Goal: Navigation & Orientation: Find specific page/section

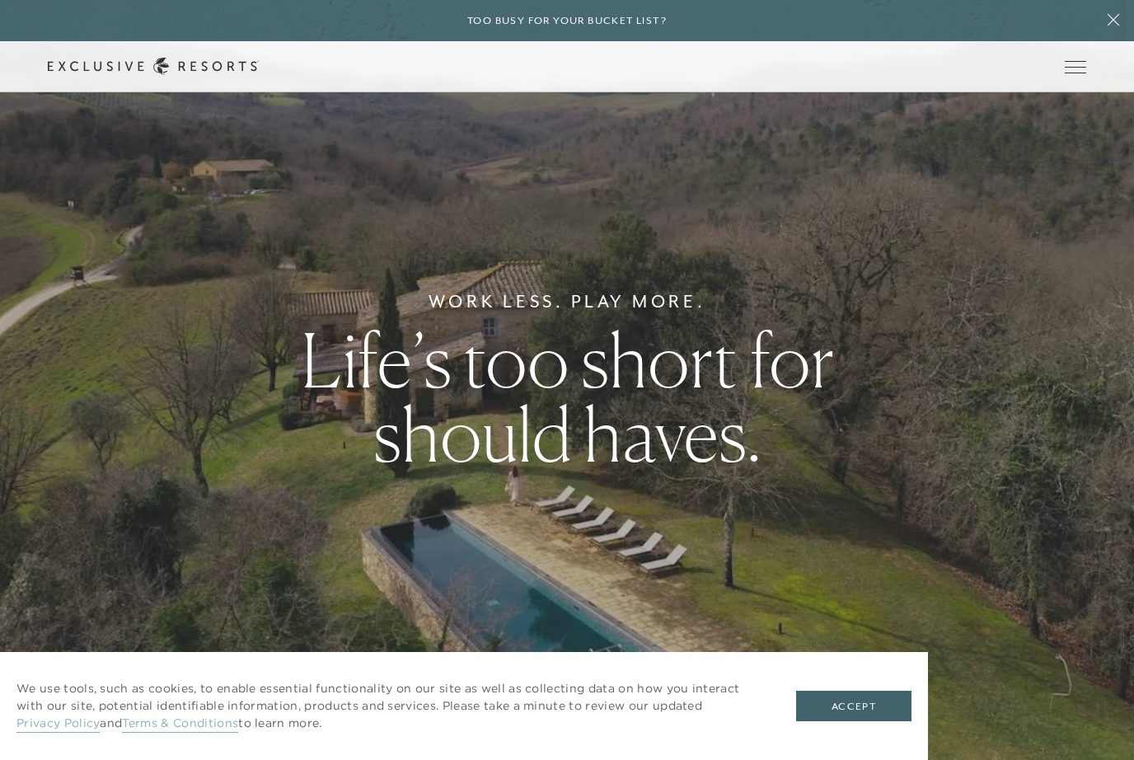
click at [1076, 73] on button "Open navigation" at bounding box center [1074, 67] width 21 height 12
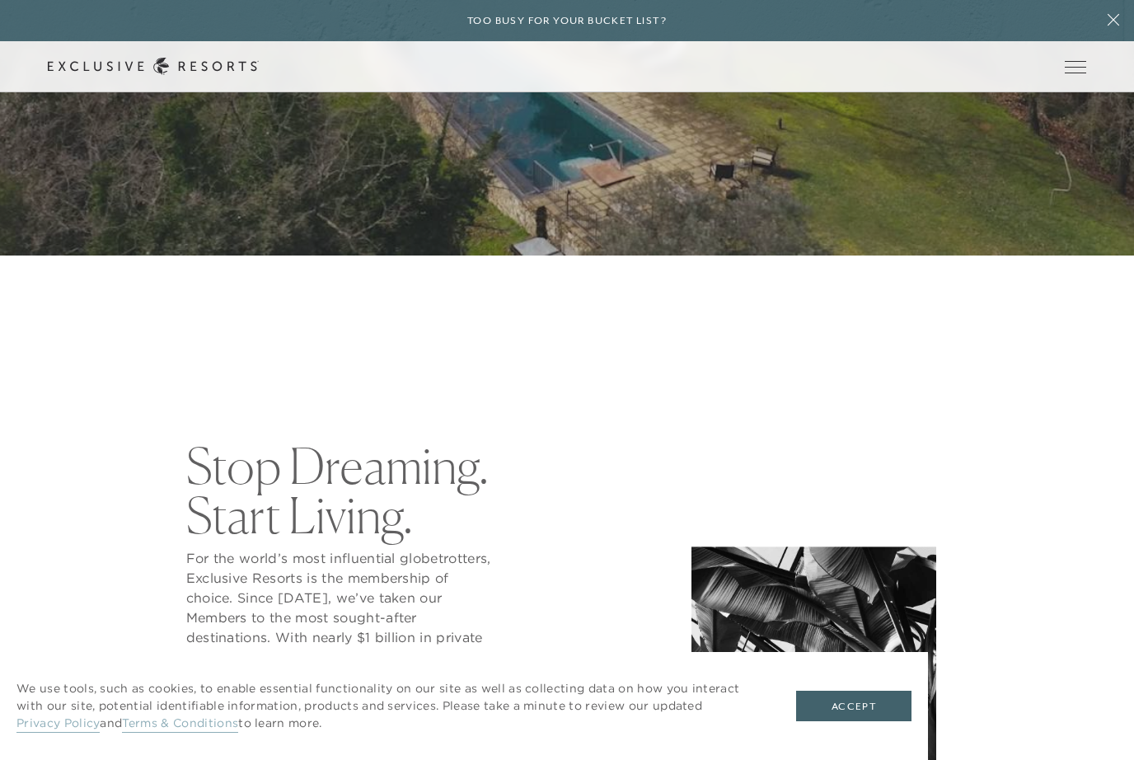
scroll to position [512, 0]
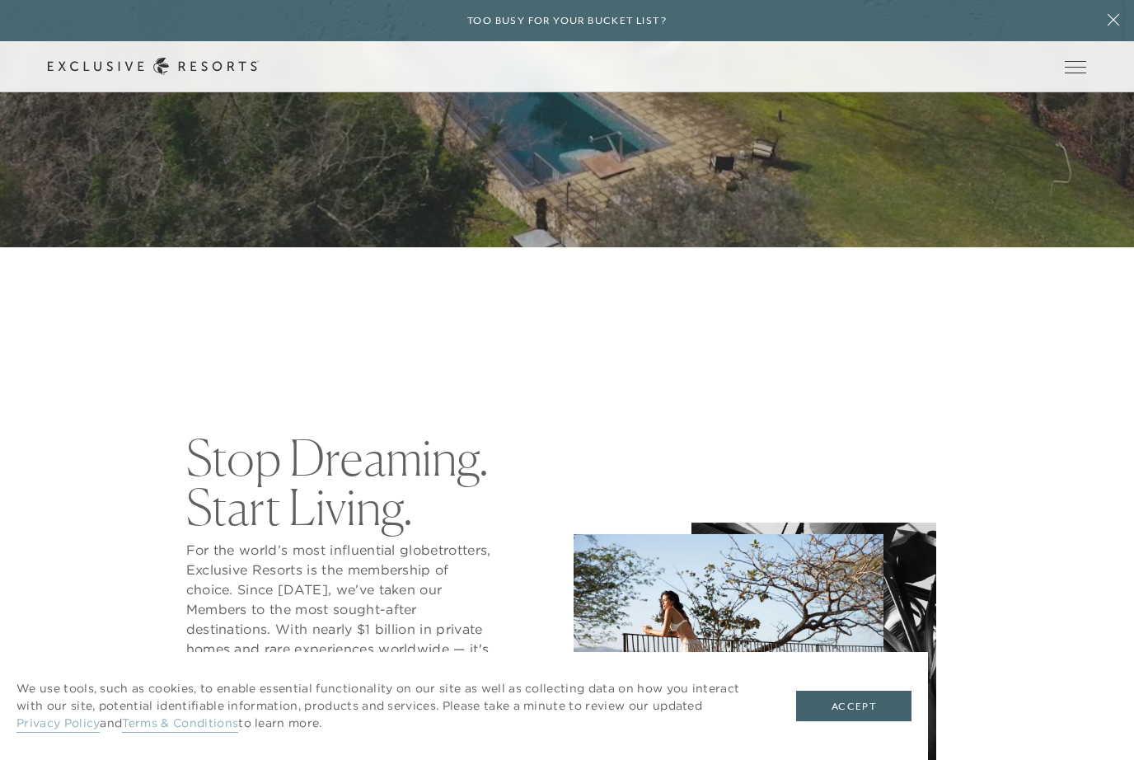
click at [852, 722] on button "Accept" at bounding box center [853, 705] width 115 height 31
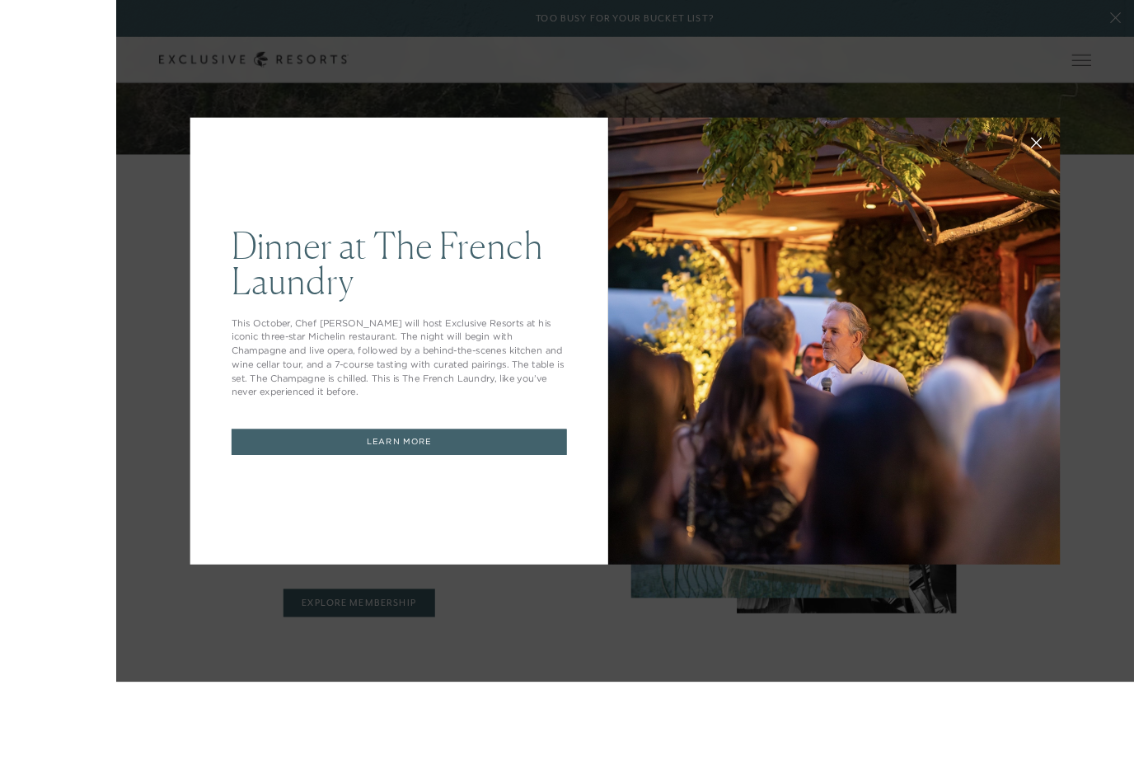
scroll to position [690, 0]
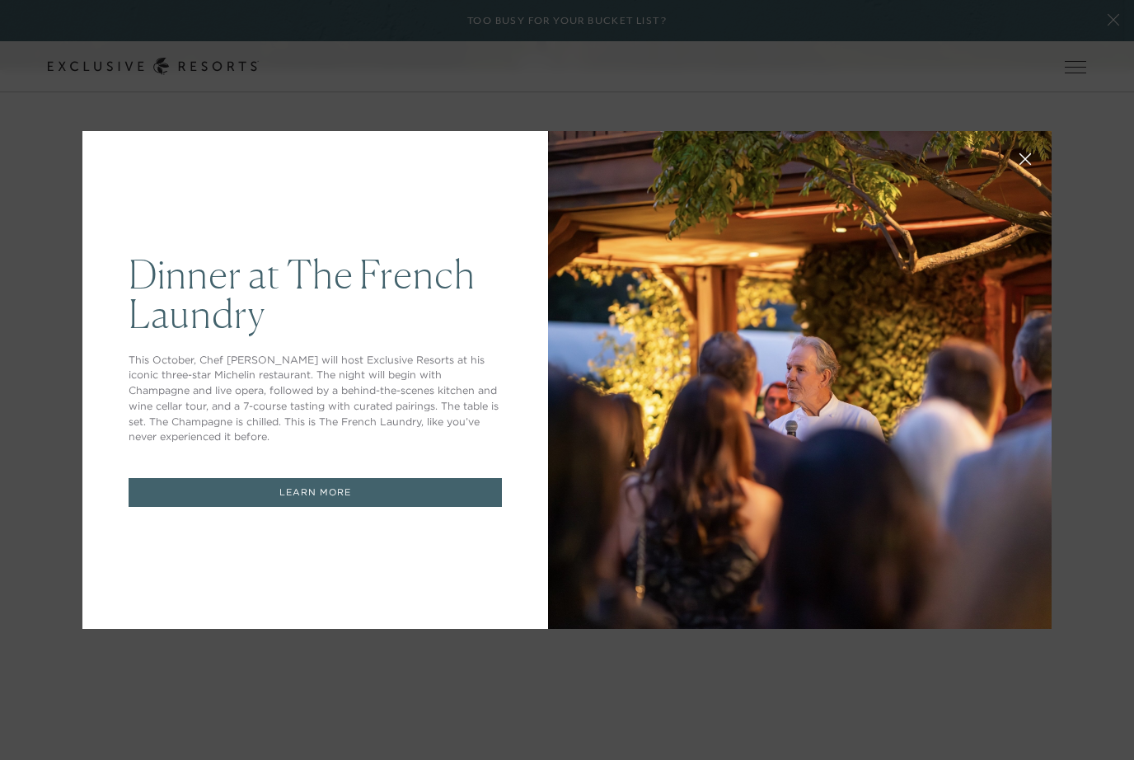
click at [1035, 177] on button at bounding box center [1025, 158] width 40 height 40
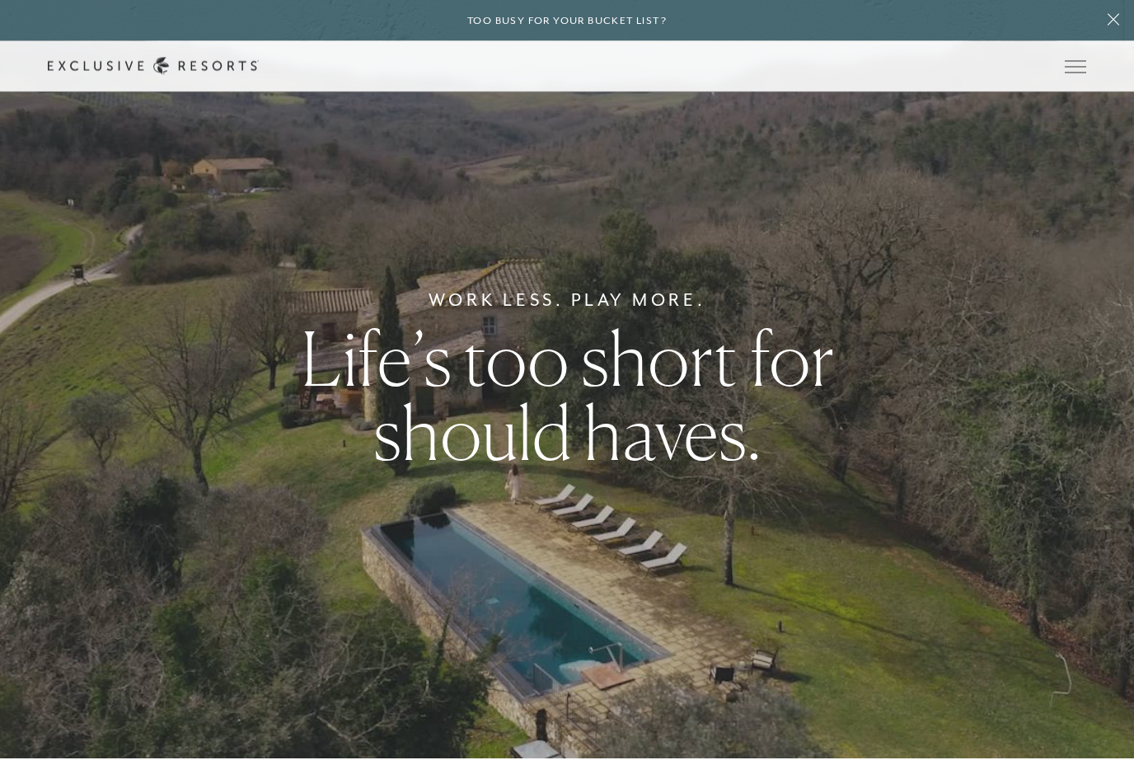
scroll to position [0, 0]
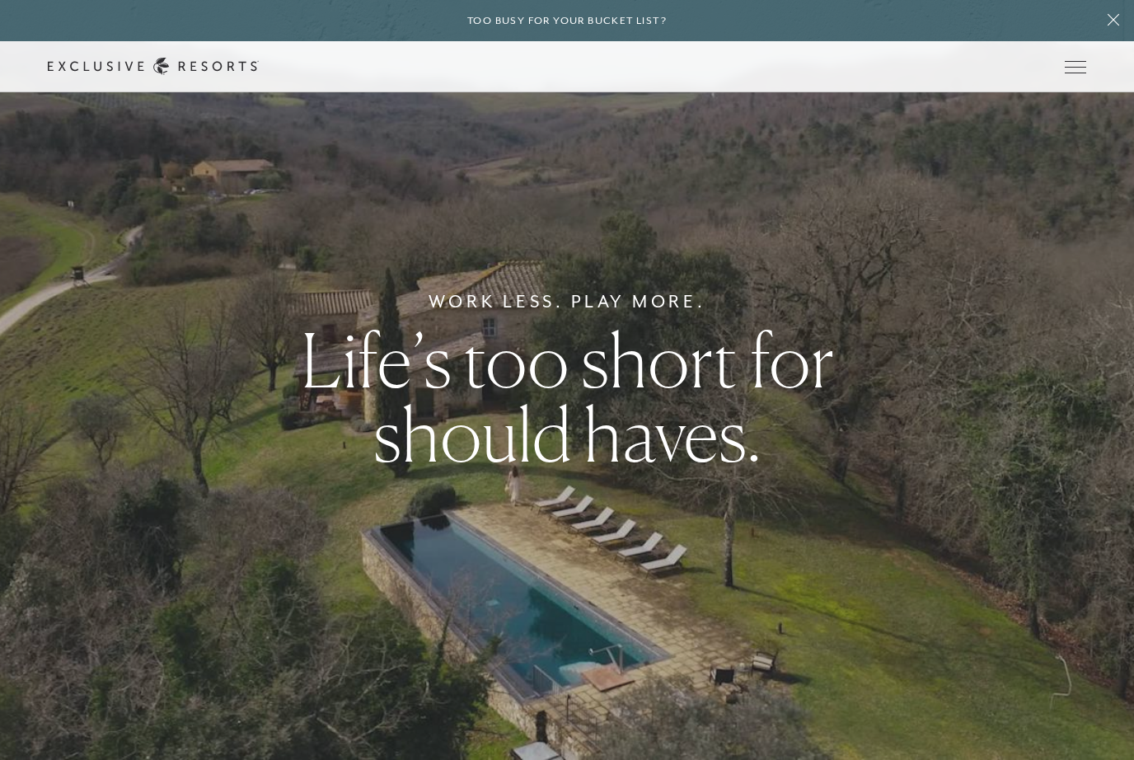
click at [1070, 70] on span "Open navigation" at bounding box center [1074, 67] width 21 height 12
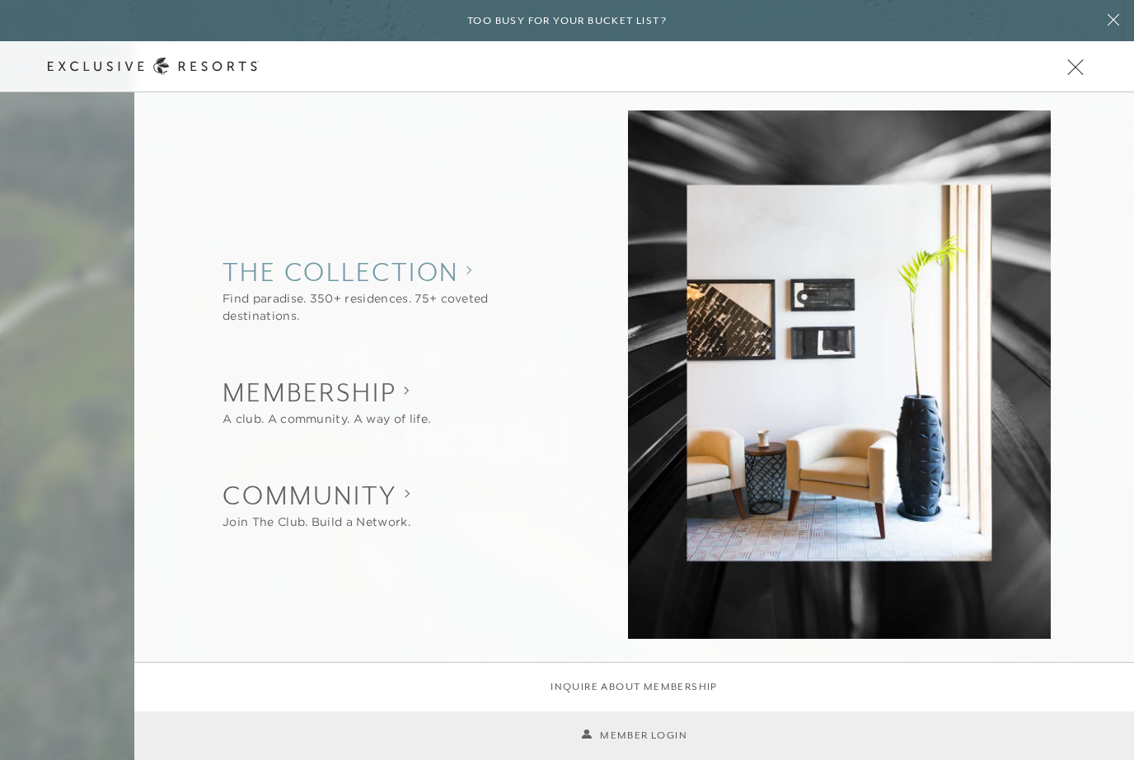
click at [269, 278] on collection "The Collection" at bounding box center [389, 272] width 335 height 36
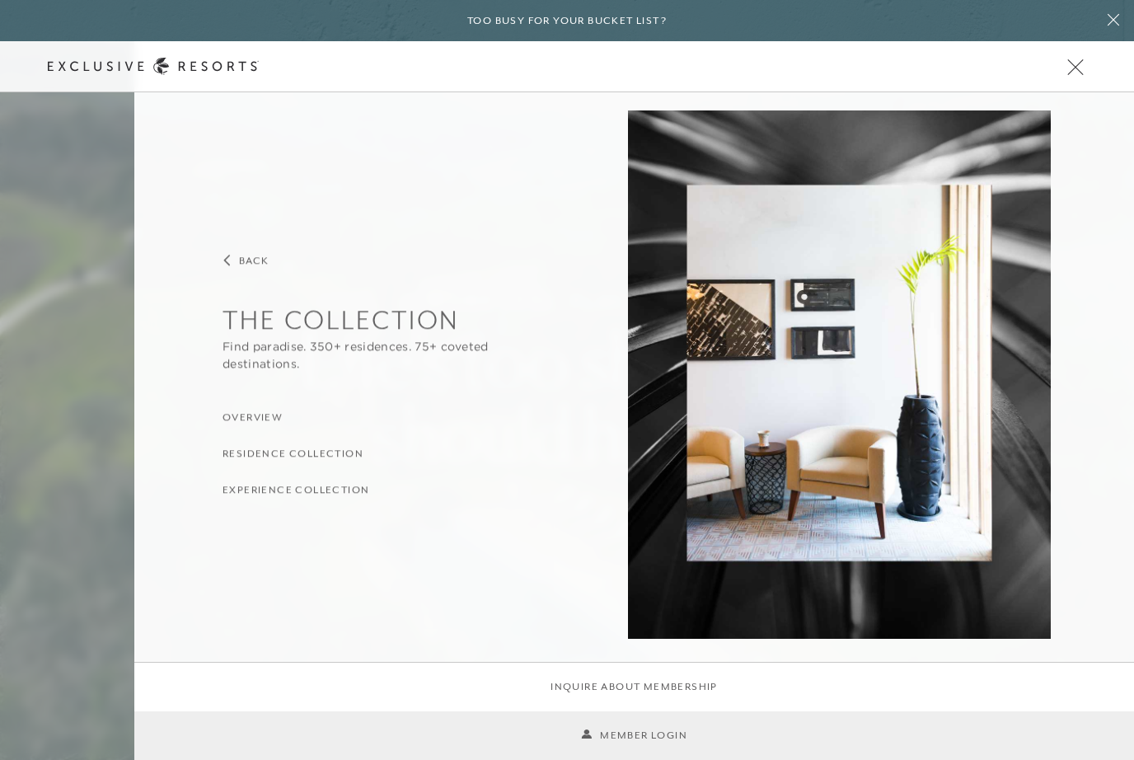
click at [240, 458] on h3 "Residence Collection" at bounding box center [292, 454] width 141 height 16
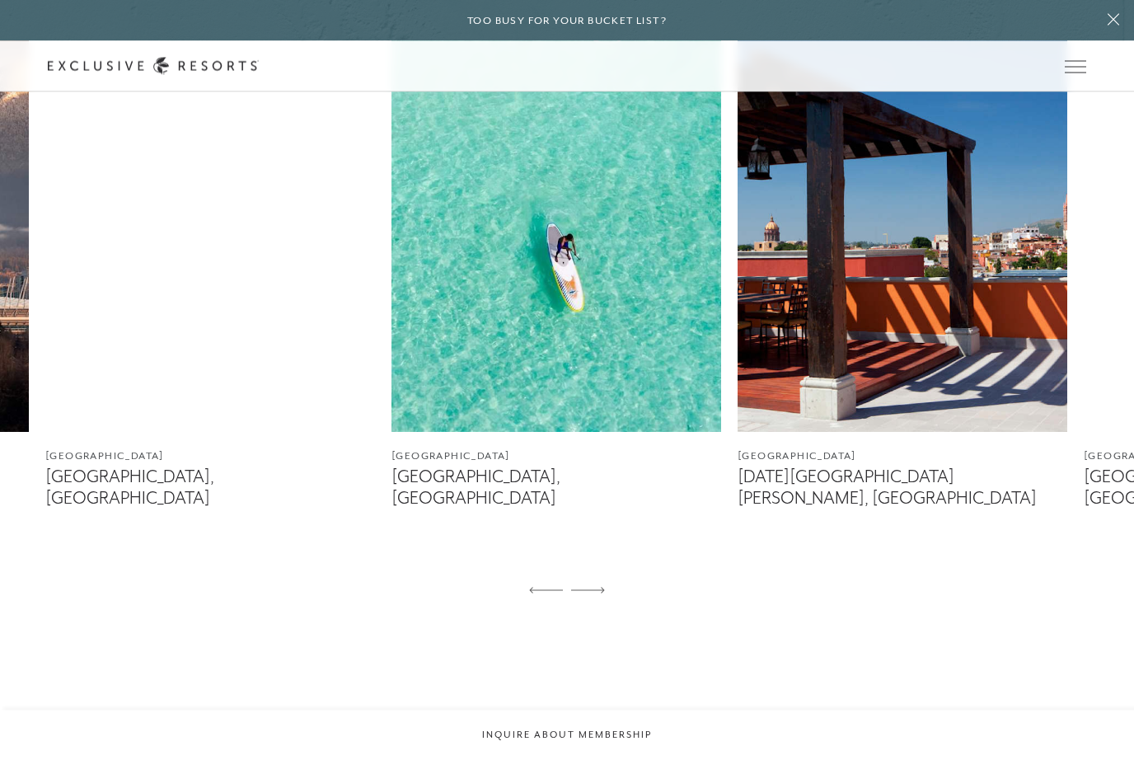
scroll to position [1113, 0]
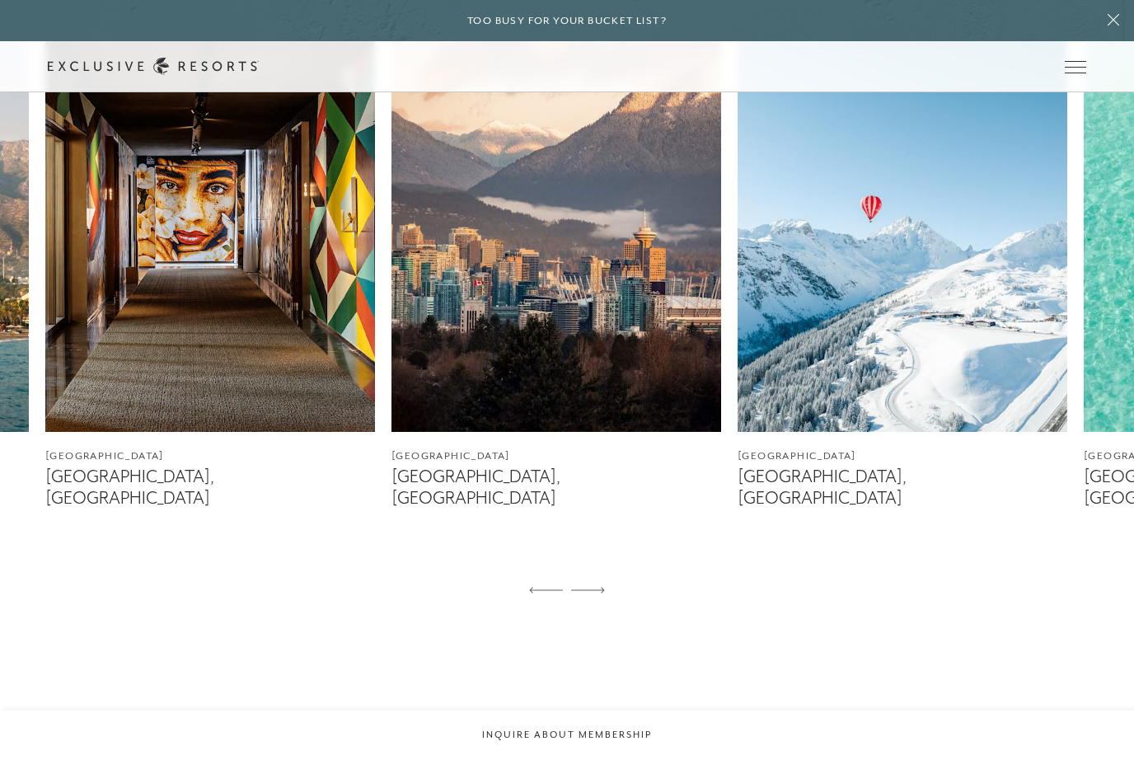
click at [1082, 70] on span "Open navigation" at bounding box center [1074, 67] width 21 height 12
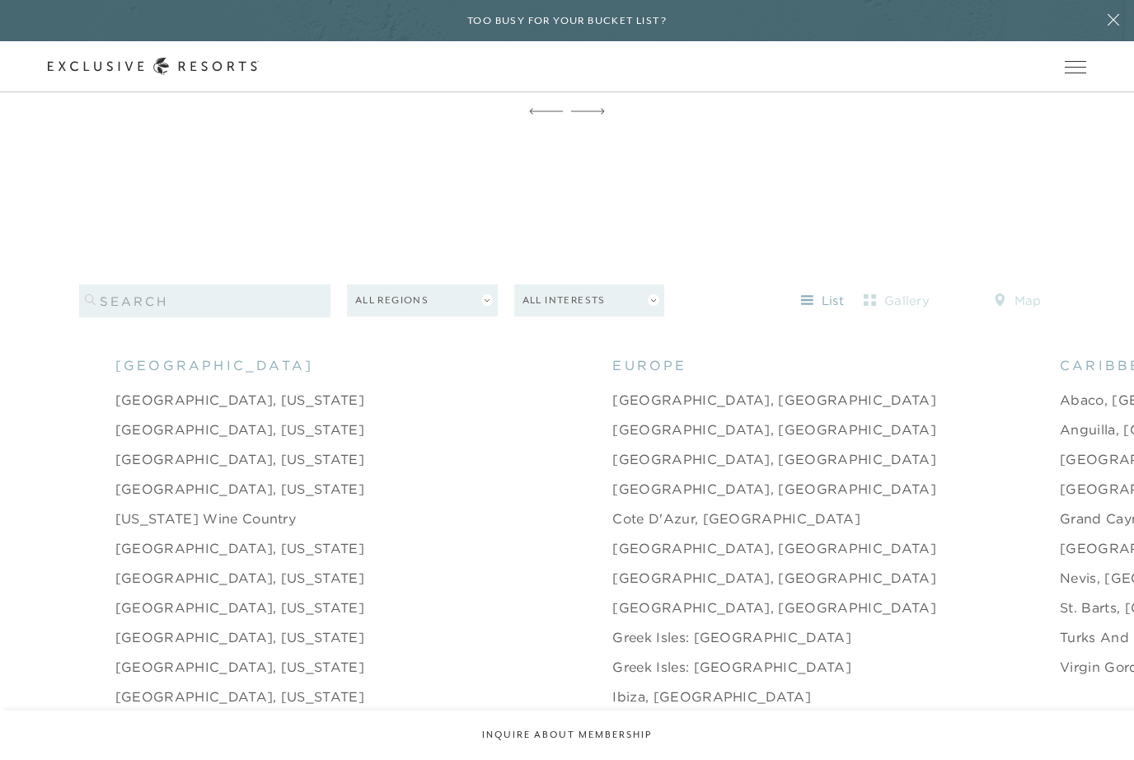
scroll to position [1591, 0]
click at [473, 317] on button "All Regions" at bounding box center [422, 301] width 151 height 32
click at [374, 317] on button "All Regions" at bounding box center [422, 301] width 151 height 32
click at [349, 623] on li "[GEOGRAPHIC_DATA], [US_STATE]" at bounding box center [364, 608] width 498 height 30
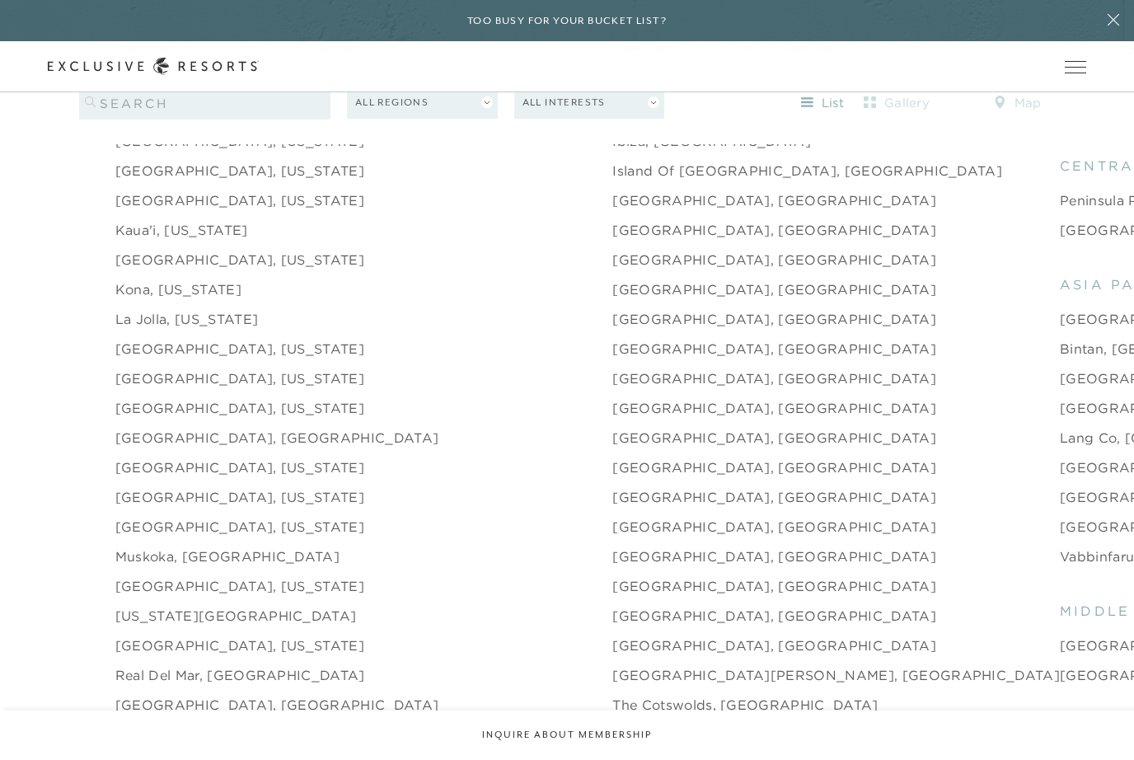
scroll to position [2149, 0]
click at [612, 416] on link "[GEOGRAPHIC_DATA], [GEOGRAPHIC_DATA]" at bounding box center [774, 406] width 324 height 20
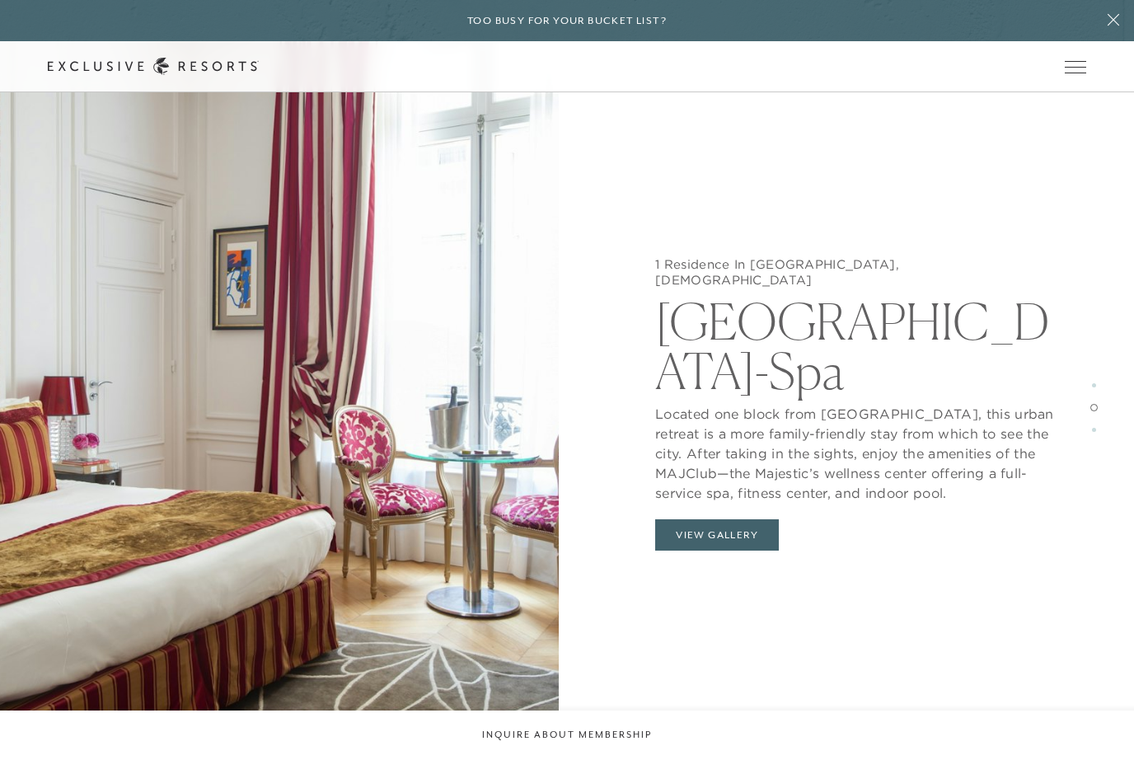
scroll to position [3022, 0]
